Goal: Information Seeking & Learning: Learn about a topic

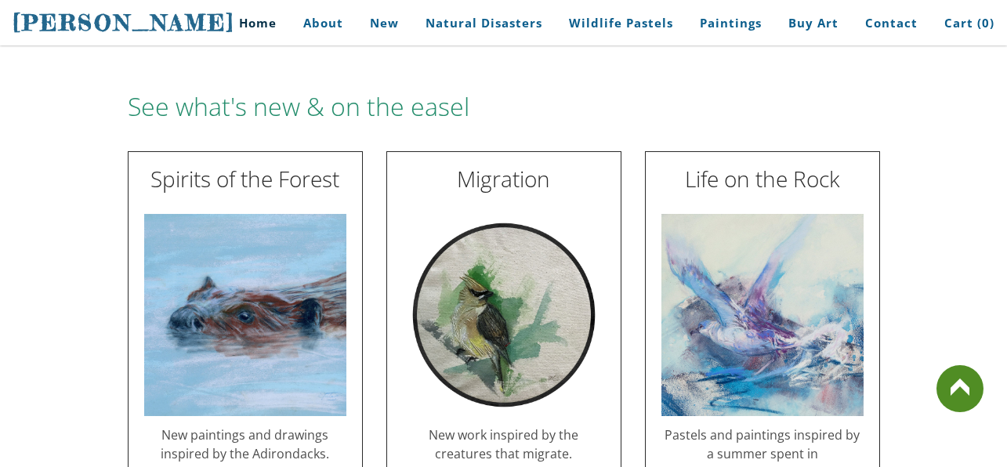
scroll to position [1710, 0]
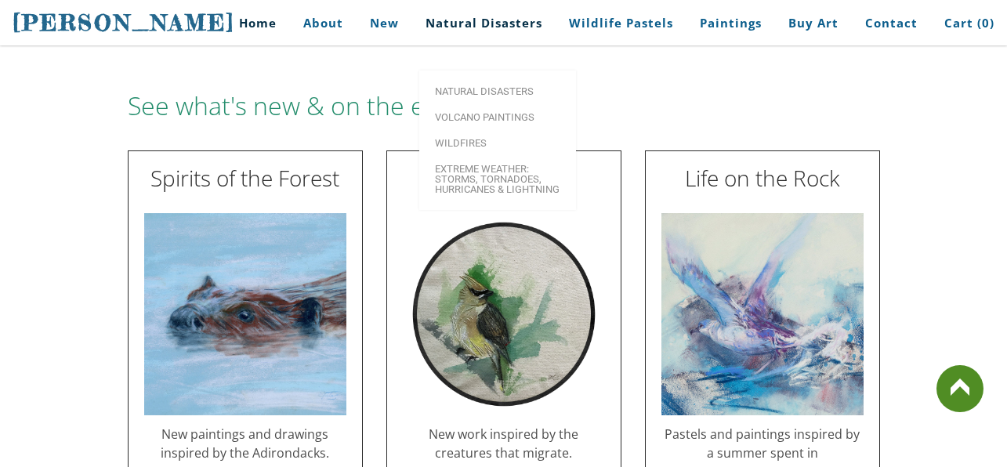
click at [500, 36] on link "Natural Disasters" at bounding box center [484, 22] width 140 height 35
click at [500, 86] on span "Natural Disasters" at bounding box center [497, 91] width 125 height 10
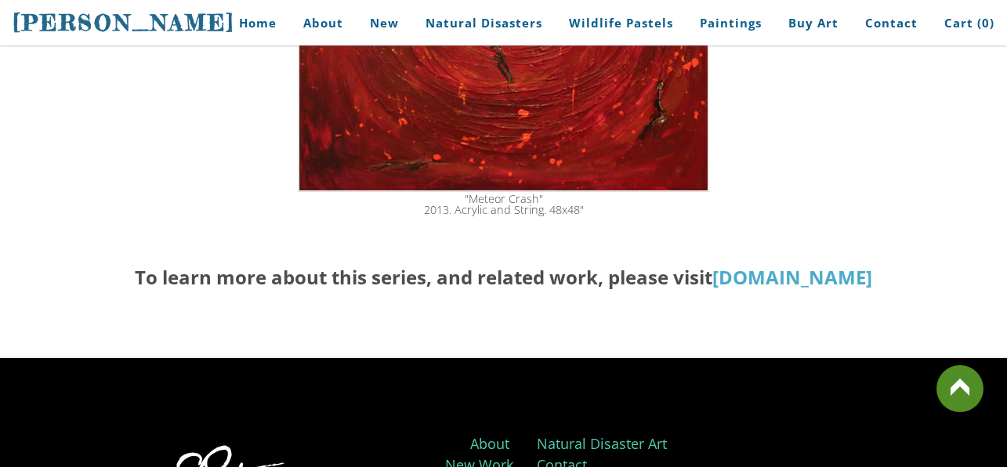
scroll to position [2920, 0]
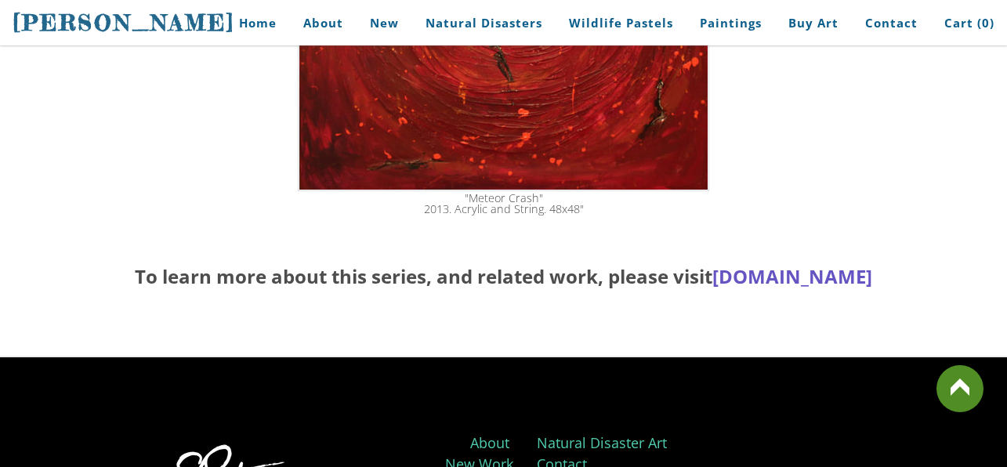
click at [712, 282] on link "www.NaturalDisasterArt.com" at bounding box center [792, 276] width 160 height 26
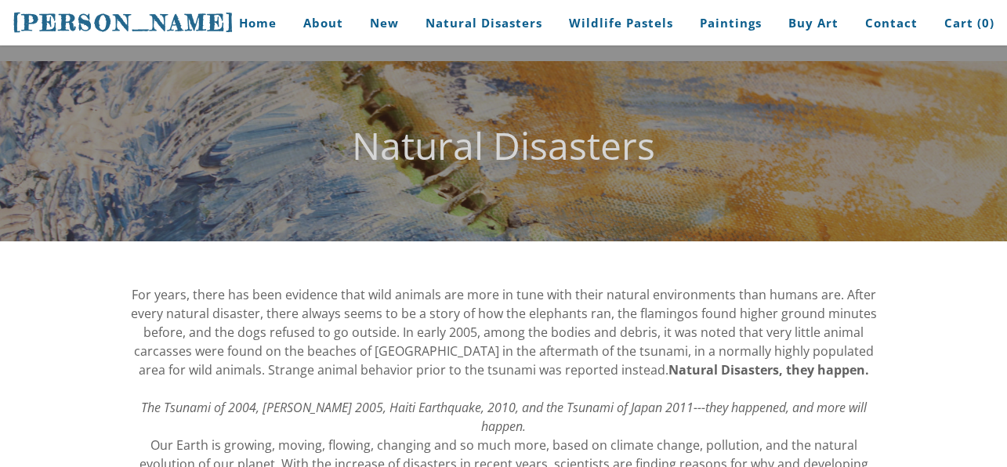
scroll to position [9, 0]
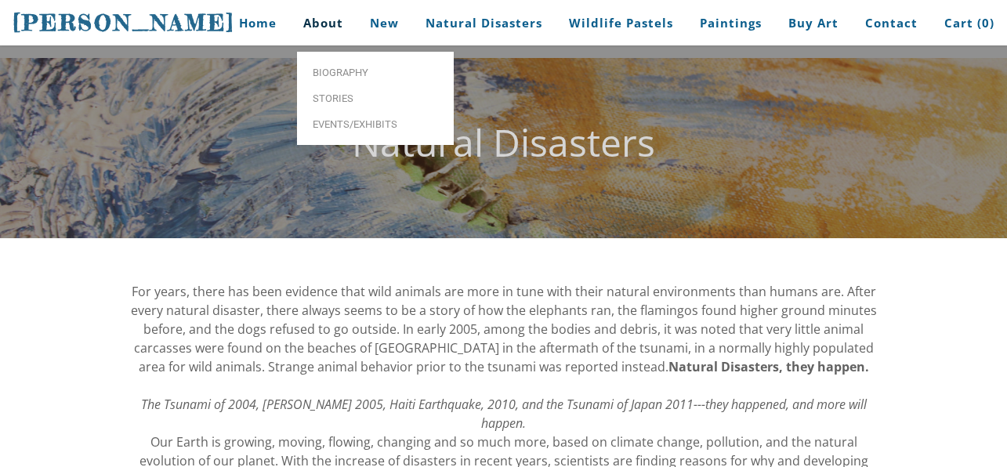
click at [320, 31] on link "About" at bounding box center [322, 22] width 63 height 35
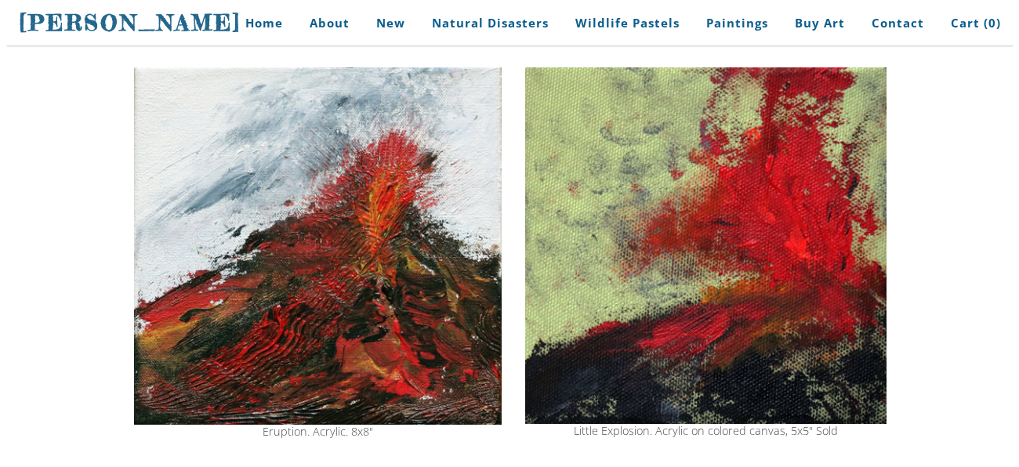
scroll to position [233, 0]
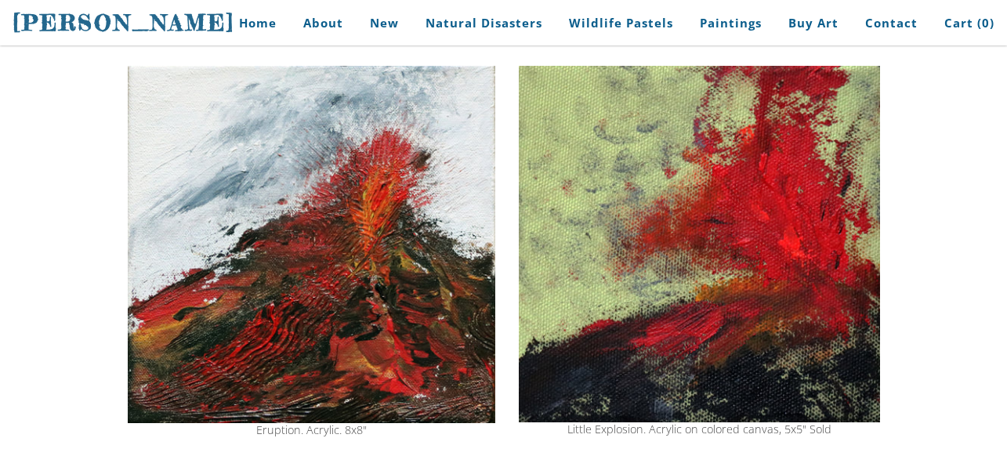
click at [457, 287] on img at bounding box center [311, 244] width 367 height 357
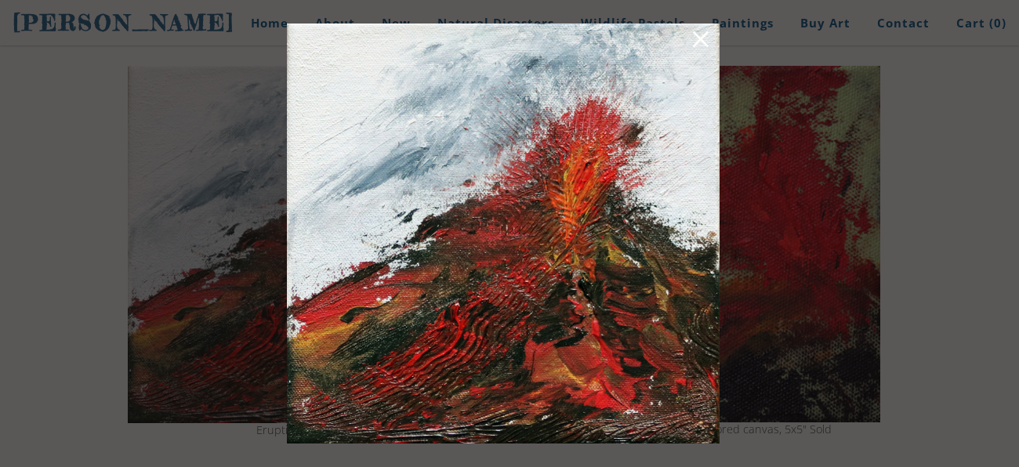
click at [482, 262] on img at bounding box center [503, 234] width 432 height 420
